Goal: Task Accomplishment & Management: Manage account settings

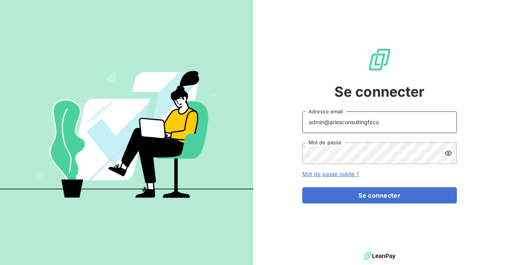
click at [388, 124] on input "admin@ariesconsultingfzco" at bounding box center [379, 122] width 155 height 22
type input "admin@pierresinvestissement"
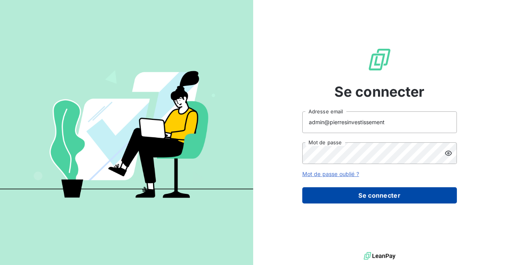
click at [373, 193] on button "Se connecter" at bounding box center [379, 195] width 155 height 16
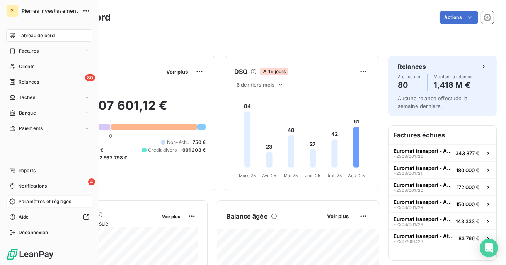
click at [44, 201] on span "Paramètres et réglages" at bounding box center [45, 201] width 53 height 7
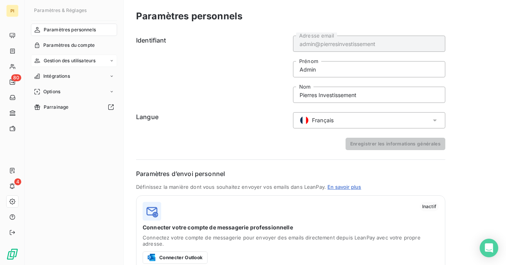
click at [73, 60] on span "Gestion des utilisateurs" at bounding box center [70, 60] width 52 height 7
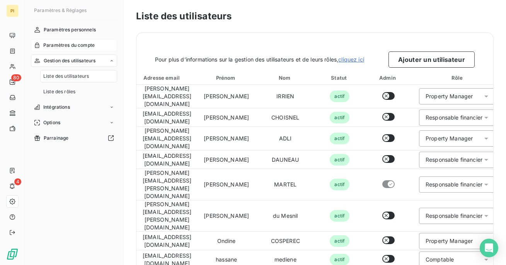
click at [64, 45] on span "Paramètres du compte" at bounding box center [68, 45] width 51 height 7
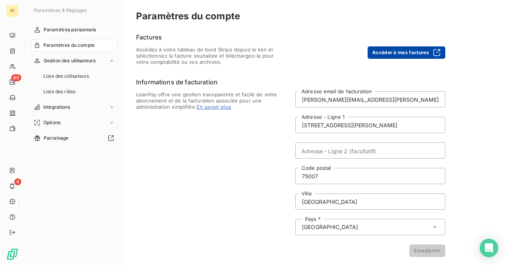
click at [390, 51] on button "Accéder à mes factures" at bounding box center [407, 52] width 78 height 12
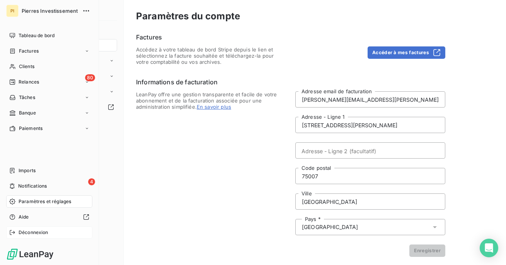
click at [24, 237] on div "Déconnexion" at bounding box center [49, 232] width 86 height 12
